Goal: Task Accomplishment & Management: Complete application form

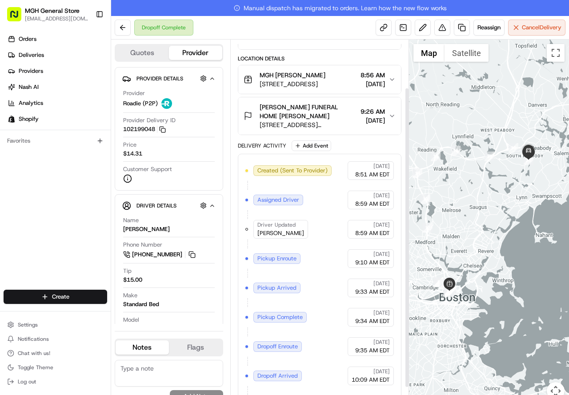
scroll to position [88, 0]
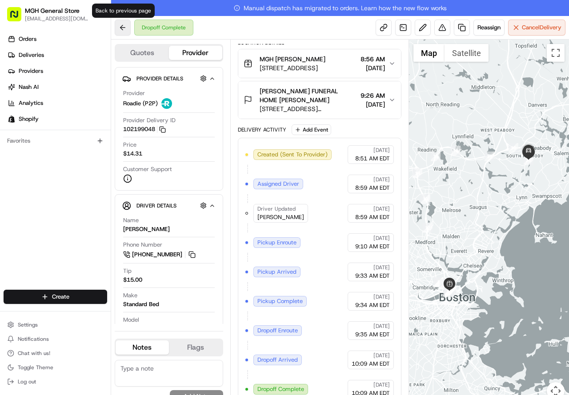
click at [129, 32] on button at bounding box center [123, 28] width 16 height 16
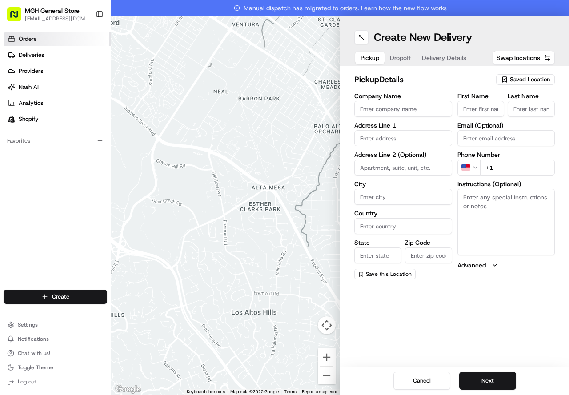
click at [16, 39] on link "Orders" at bounding box center [57, 39] width 107 height 14
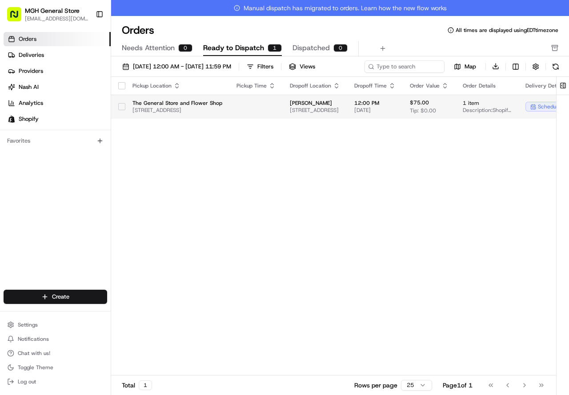
click at [393, 112] on td "12:00 PM [DATE]" at bounding box center [375, 107] width 56 height 24
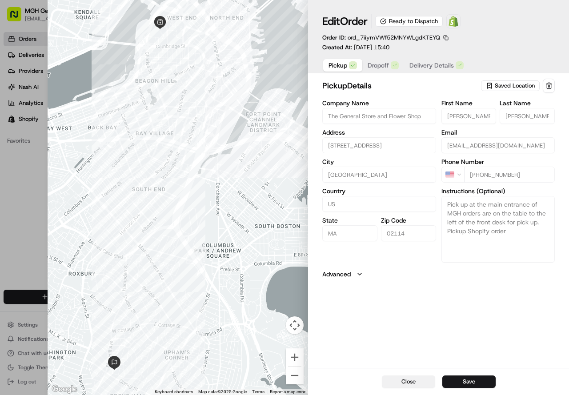
click at [395, 376] on button "Close" at bounding box center [408, 381] width 53 height 12
type input "+1"
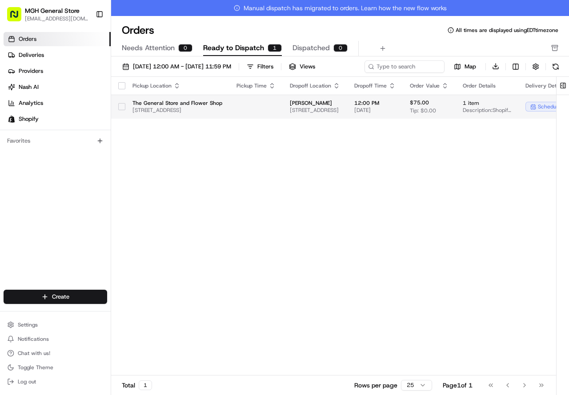
click at [511, 111] on span "Description: Shopify Order #20999 for [PERSON_NAME]" at bounding box center [487, 110] width 48 height 7
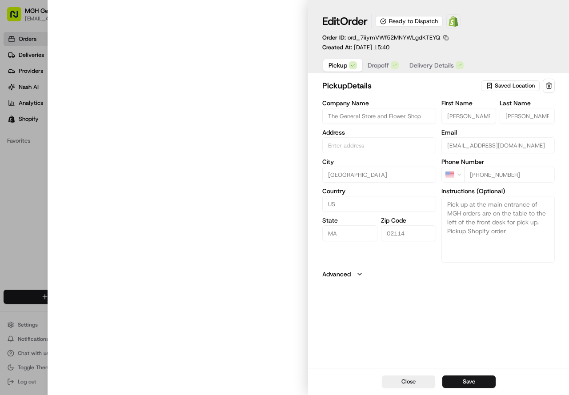
type input "[STREET_ADDRESS]"
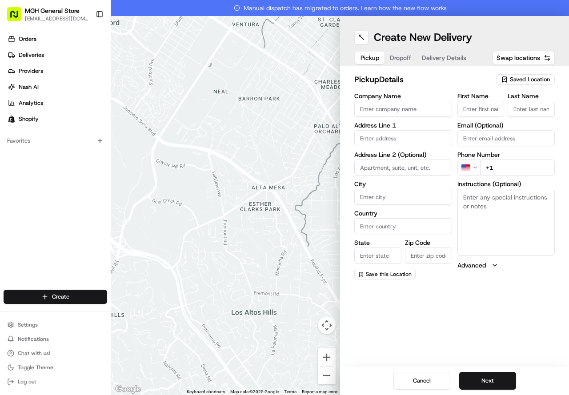
click at [40, 32] on div "Orders Deliveries Providers [PERSON_NAME] Analytics Shopify" at bounding box center [55, 78] width 111 height 101
click at [31, 53] on span "Deliveries" at bounding box center [31, 55] width 25 height 8
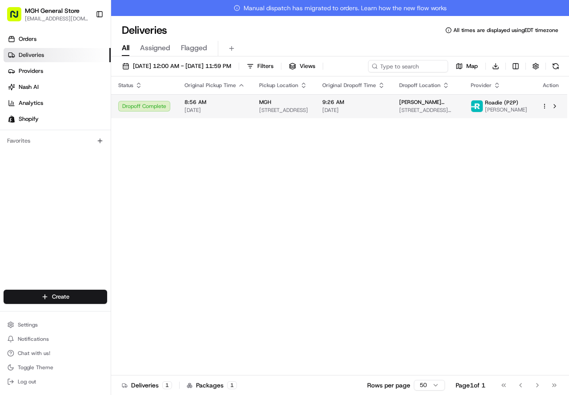
click at [383, 107] on span "[DATE]" at bounding box center [353, 110] width 63 height 7
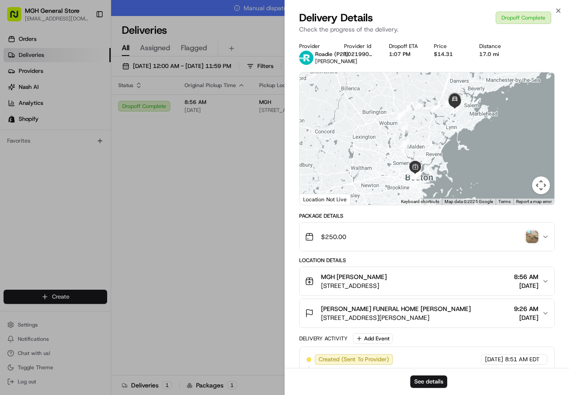
click at [525, 238] on div "$250.00" at bounding box center [423, 237] width 237 height 18
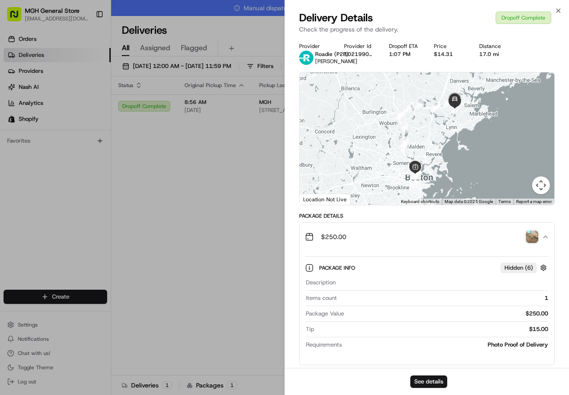
click at [529, 239] on img "button" at bounding box center [532, 237] width 12 height 12
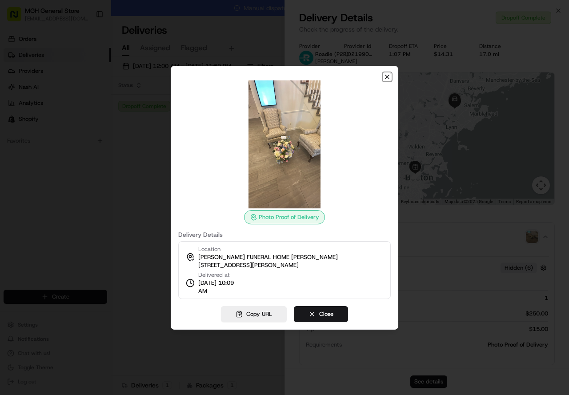
click at [385, 80] on icon "button" at bounding box center [386, 76] width 7 height 7
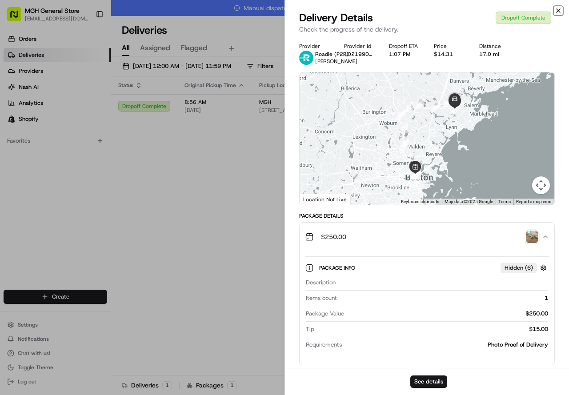
click at [556, 11] on icon "button" at bounding box center [558, 10] width 7 height 7
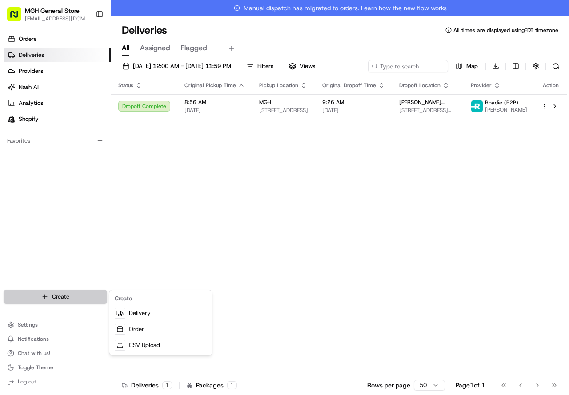
click at [56, 291] on html "MGH General Store [EMAIL_ADDRESS][DOMAIN_NAME] Toggle Sidebar Orders Deliveries…" at bounding box center [284, 197] width 569 height 395
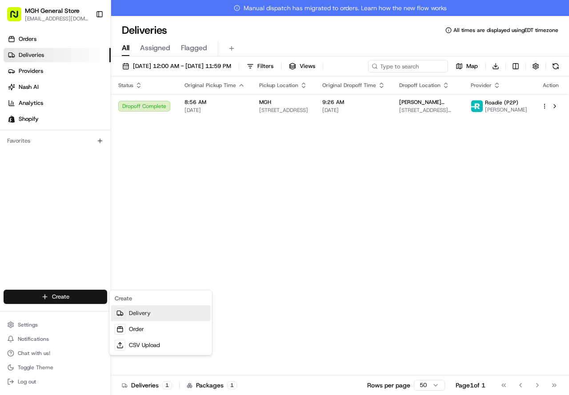
click at [134, 309] on link "Delivery" at bounding box center [160, 313] width 99 height 16
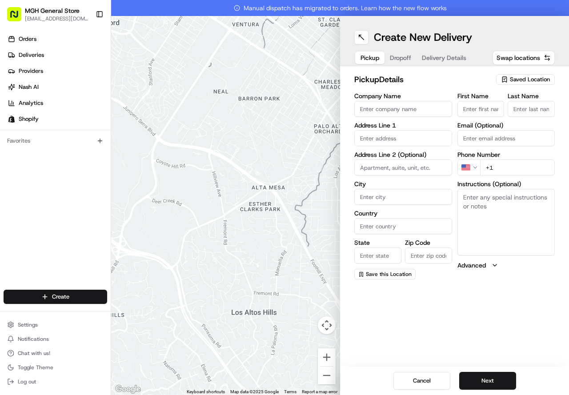
click at [509, 78] on div "Saved Location" at bounding box center [525, 79] width 59 height 11
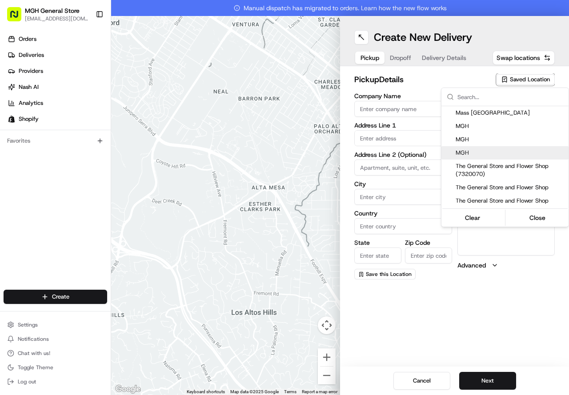
click at [475, 150] on span "MGH" at bounding box center [509, 153] width 109 height 8
type input "MGH"
type input "[STREET_ADDRESS]"
type input "[GEOGRAPHIC_DATA]"
type input "US"
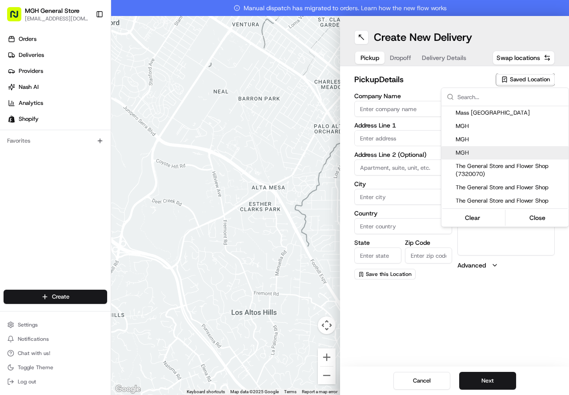
type input "MA"
type input "02114"
type input "[PERSON_NAME]"
type input "[PHONE_NUMBER]"
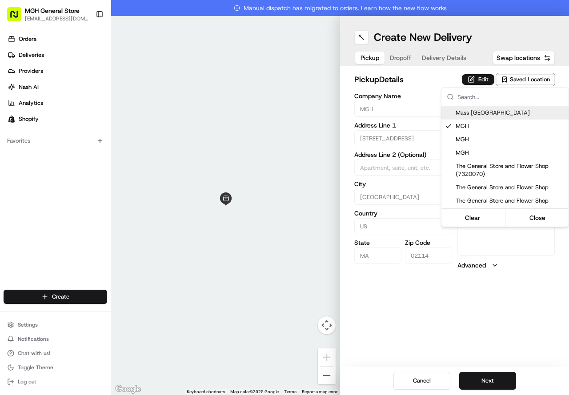
click at [395, 87] on html "MGH General Store [EMAIL_ADDRESS][DOMAIN_NAME] Toggle Sidebar Orders Deliveries…" at bounding box center [284, 197] width 569 height 395
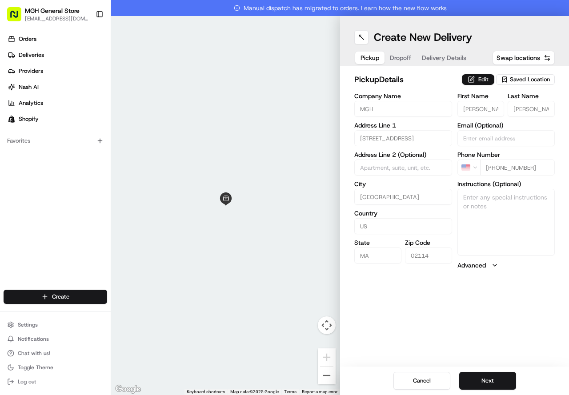
click at [474, 81] on button "Edit" at bounding box center [478, 79] width 32 height 11
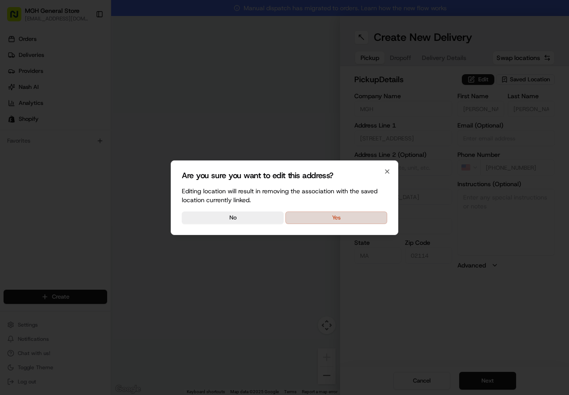
click at [355, 221] on button "Yes" at bounding box center [336, 218] width 102 height 12
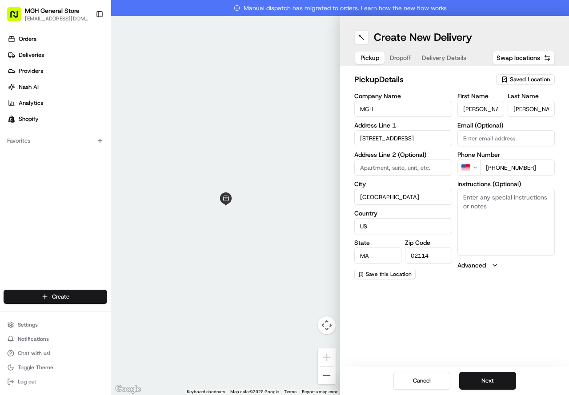
click at [507, 215] on textarea "Instructions (Optional)" at bounding box center [506, 222] width 98 height 67
click at [517, 194] on textarea "please pick up planrt at the main entrance of the hospital. FREE PARKING IN THE…" at bounding box center [506, 222] width 98 height 67
type textarea "please pick up planT at the main entrance of the hospital. FREE PARKING IN THE …"
click at [493, 386] on button "Next" at bounding box center [487, 381] width 57 height 18
click at [473, 107] on input "First Name" at bounding box center [480, 109] width 47 height 16
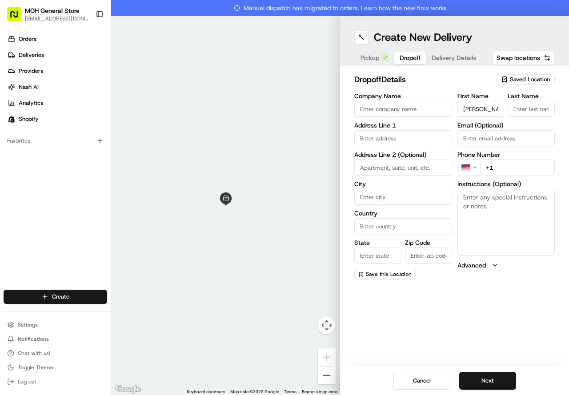
type input "[PERSON_NAME]"
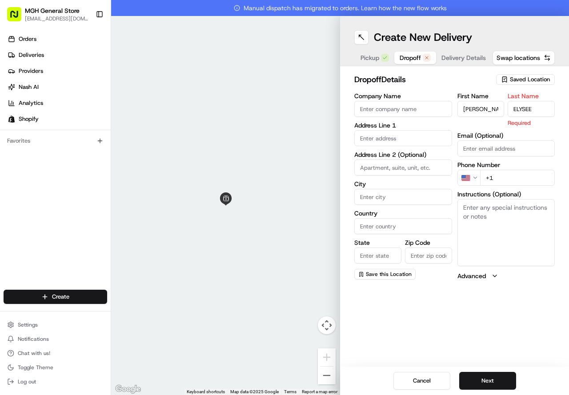
type input "ELYSEE"
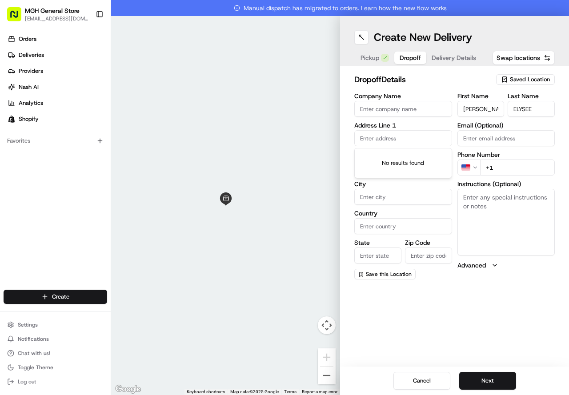
click at [431, 138] on input "text" at bounding box center [403, 138] width 98 height 16
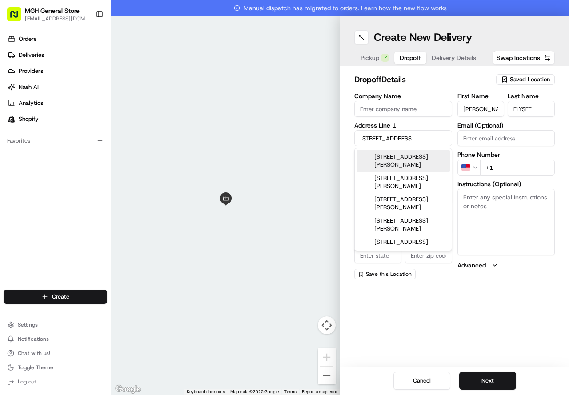
click at [408, 165] on div "[STREET_ADDRESS][PERSON_NAME]" at bounding box center [402, 160] width 93 height 21
type input "[STREET_ADDRESS][PERSON_NAME]"
type input "Saugus"
type input "[GEOGRAPHIC_DATA]"
type input "MA"
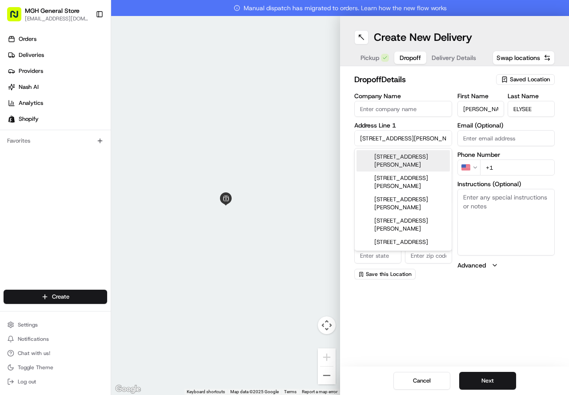
type input "01906"
type input "[STREET_ADDRESS][PERSON_NAME]"
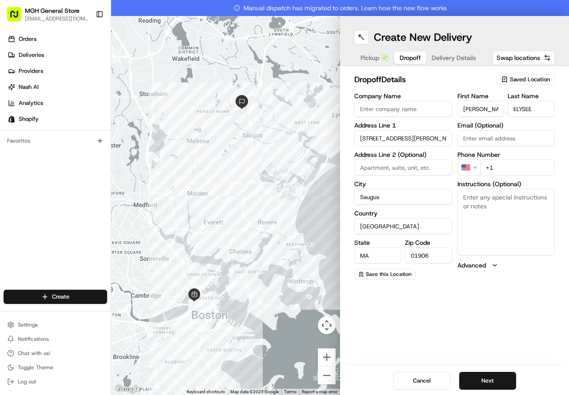
click at [503, 164] on input "+1" at bounding box center [517, 168] width 75 height 16
type input "[PHONE_NUMBER]"
click at [480, 380] on button "Next" at bounding box center [487, 381] width 57 height 18
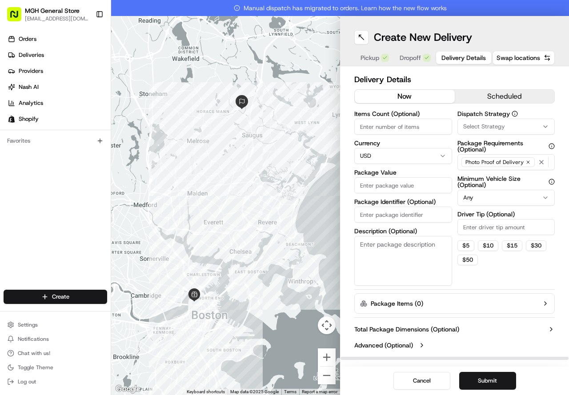
click at [398, 188] on input "Package Value" at bounding box center [403, 185] width 98 height 16
type input "85.00"
click at [503, 180] on label "Minimum Vehicle Size (Optional)" at bounding box center [506, 182] width 98 height 12
click at [487, 250] on button "$ 10" at bounding box center [488, 245] width 20 height 11
type input "10"
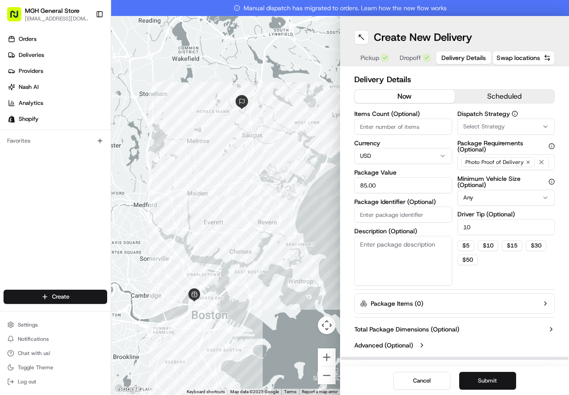
click at [477, 382] on button "Submit" at bounding box center [487, 381] width 57 height 18
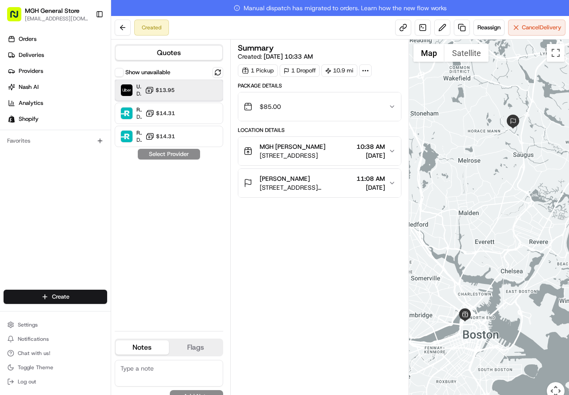
click at [160, 84] on div "Uber Dropoff ETA 50 minutes $13.95" at bounding box center [169, 90] width 108 height 21
click at [164, 154] on button "Assign Provider" at bounding box center [168, 154] width 63 height 11
